Goal: Information Seeking & Learning: Learn about a topic

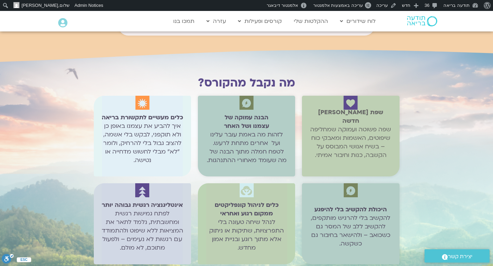
scroll to position [1006, 0]
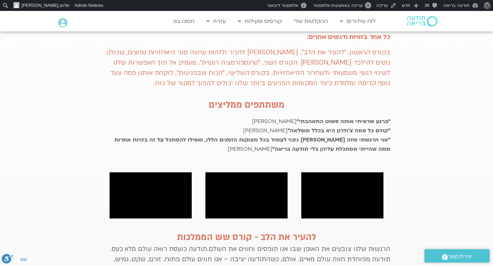
scroll to position [290, 0]
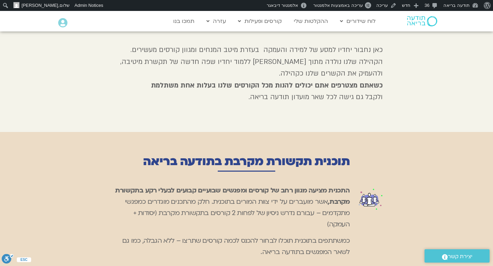
scroll to position [265, 0]
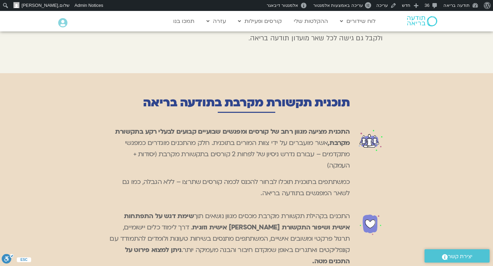
drag, startPoint x: 349, startPoint y: 179, endPoint x: 254, endPoint y: 194, distance: 96.7
click at [254, 194] on p "כמשתתפים בתוכנית תוכלו לבחור להכנס לכמה קורסים שתרצו – ללא הגבלה, כמו גם לשאר ה…" at bounding box center [229, 188] width 240 height 23
copy p "כמשתתפים בתוכנית תוכלו לבחור להכנס לכמה קורסים שתרצו – ללא הגבלה, כמו גם לשאר ה…"
